Goal: Task Accomplishment & Management: Complete application form

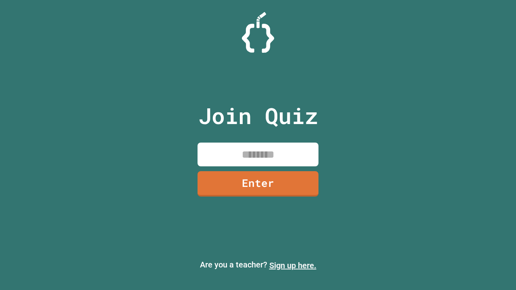
click at [293, 266] on link "Sign up here." at bounding box center [292, 266] width 47 height 10
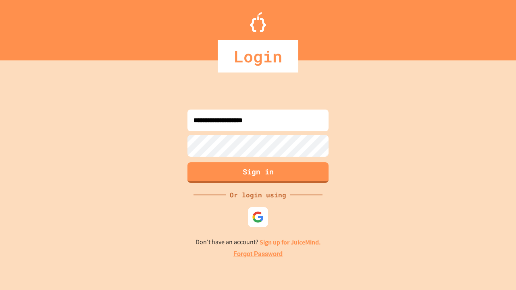
type input "**********"
